Goal: Obtain resource: Download file/media

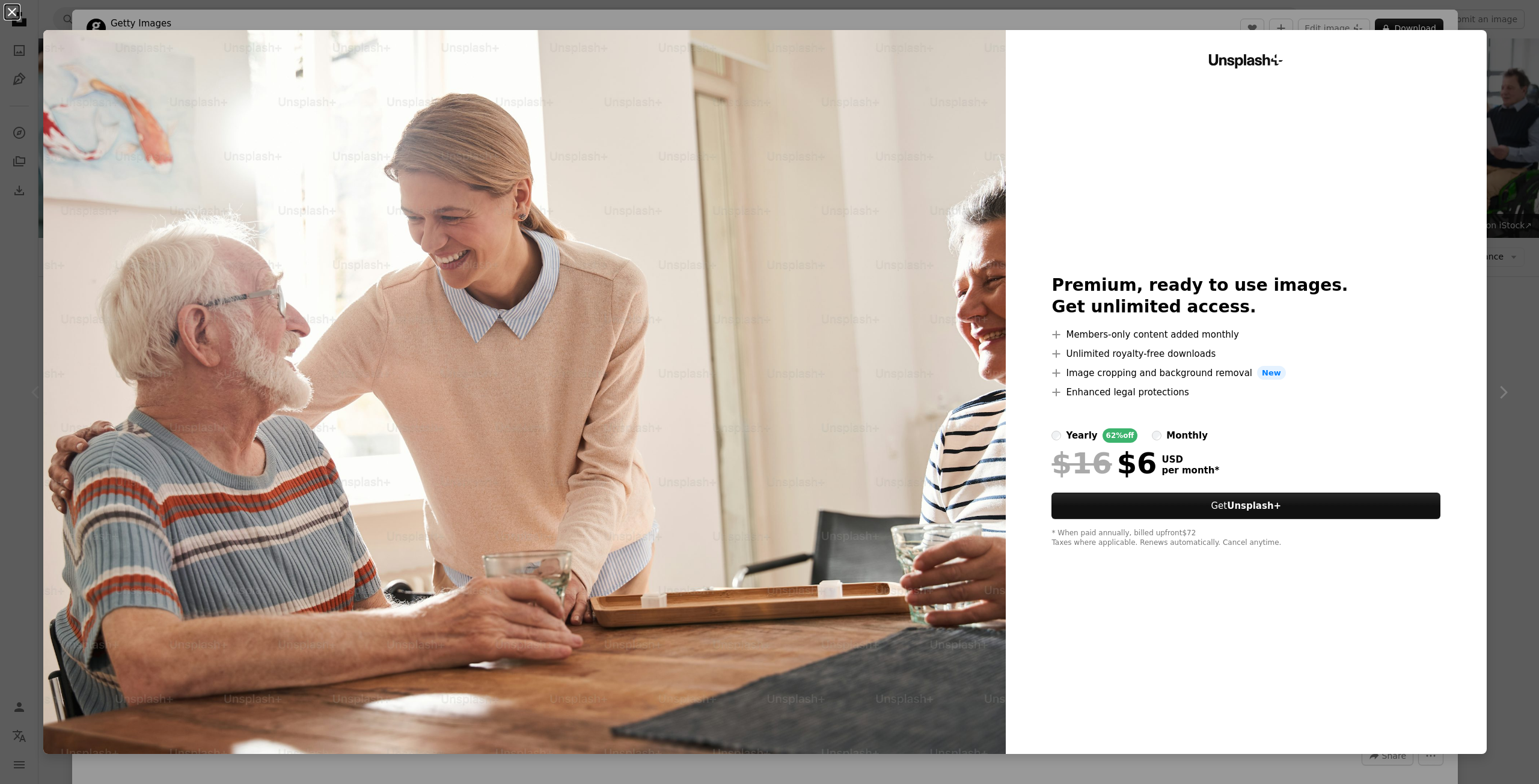
click at [10, 7] on button "An X shape" at bounding box center [12, 12] width 15 height 15
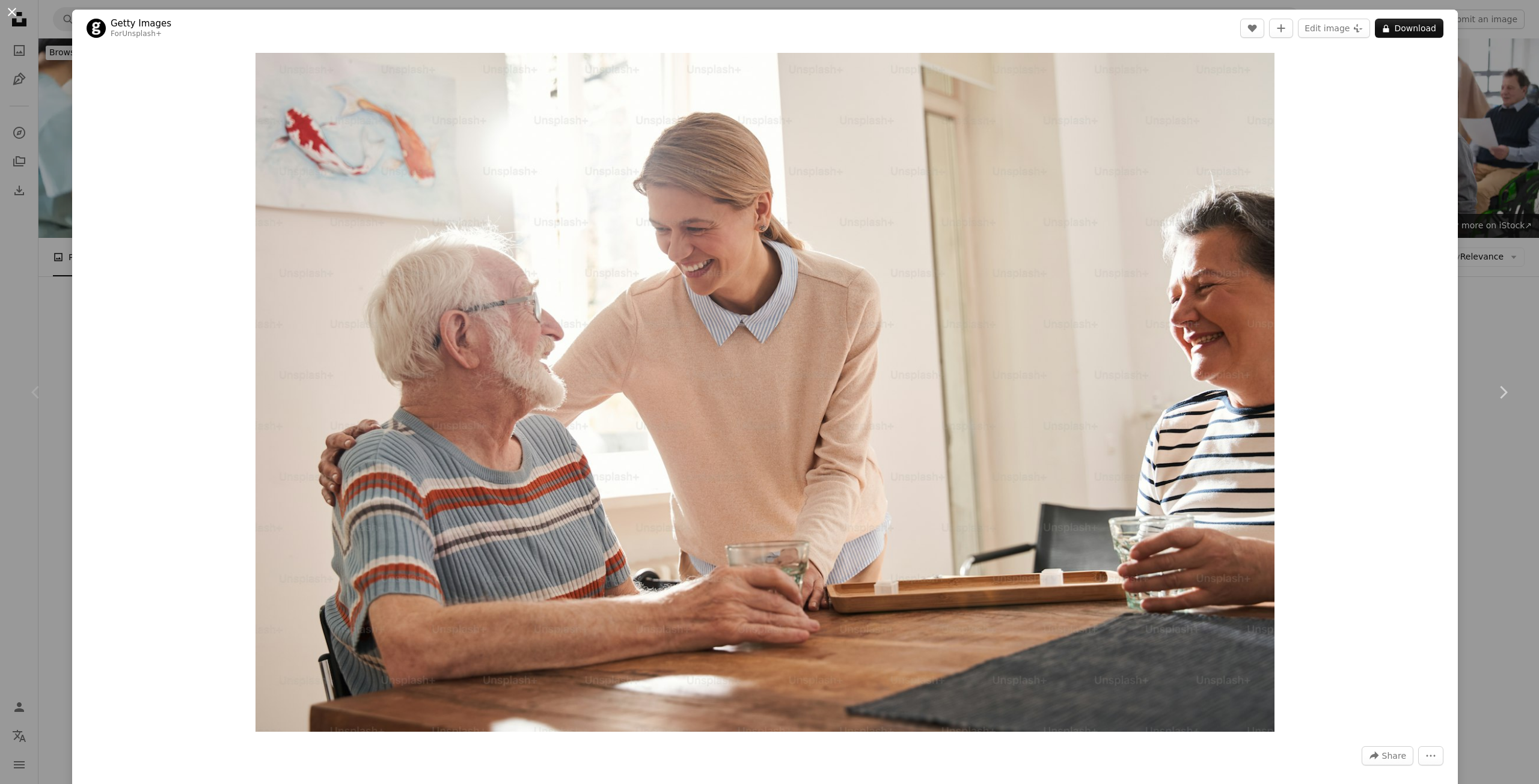
click at [12, 10] on button "An X shape" at bounding box center [12, 12] width 15 height 15
